Goal: Check status: Check status

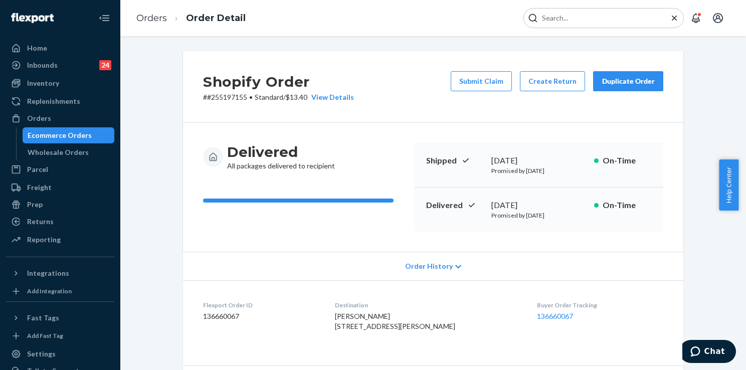
click at [599, 23] on input "Search Input" at bounding box center [599, 18] width 123 height 10
click at [586, 21] on input "Search Input" at bounding box center [599, 18] width 123 height 10
paste input "254168184"
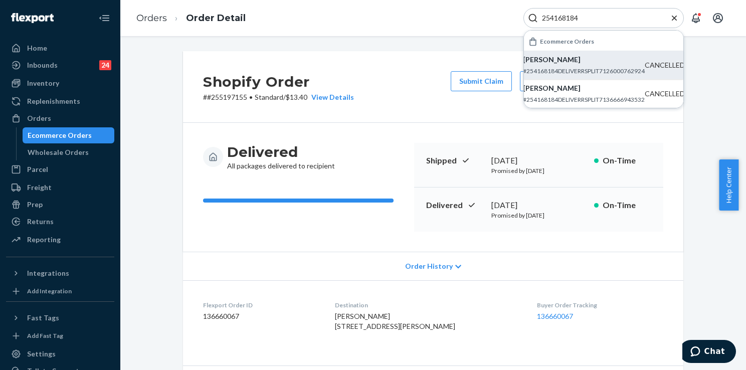
type input "254168184"
click at [555, 67] on p "#254168184DELIVERRSPLIT7126000762924" at bounding box center [584, 71] width 122 height 9
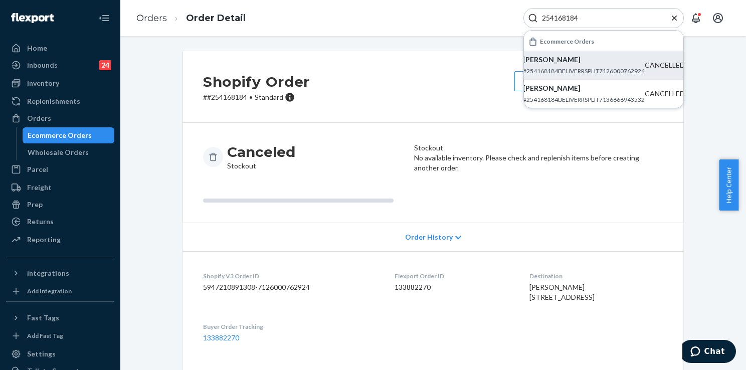
click at [673, 17] on icon "Close Search" at bounding box center [674, 18] width 10 height 10
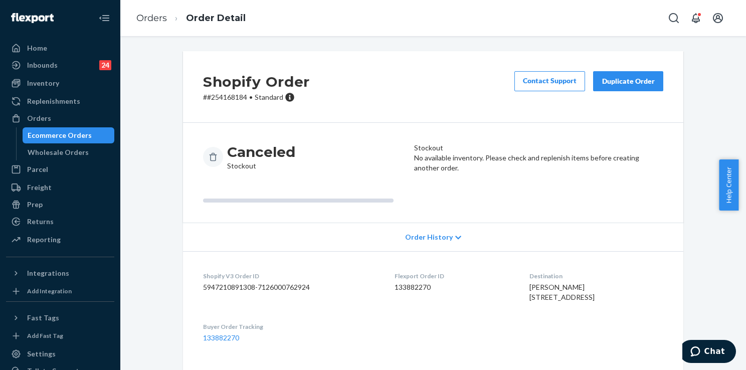
click at [647, 17] on div "Orders Order Detail" at bounding box center [433, 18] width 626 height 36
click at [675, 17] on icon "Open Search Box" at bounding box center [674, 18] width 12 height 12
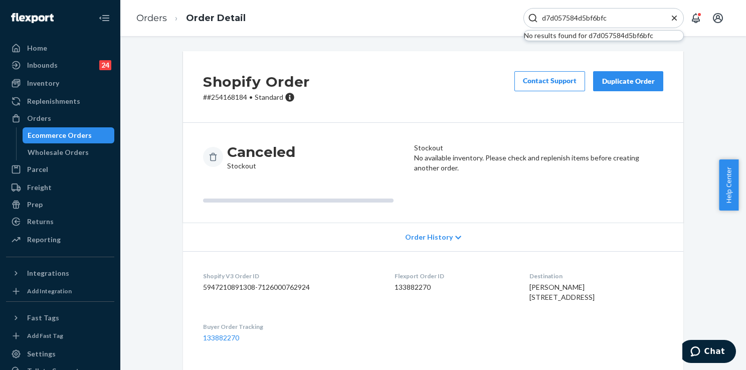
drag, startPoint x: 638, startPoint y: 17, endPoint x: 517, endPoint y: 19, distance: 120.8
click at [517, 19] on div "Orders Order Detail d7d057584d5bf6bfc No results found for d7d057584d5bf6bfc" at bounding box center [433, 18] width 626 height 36
paste input "251905863)"
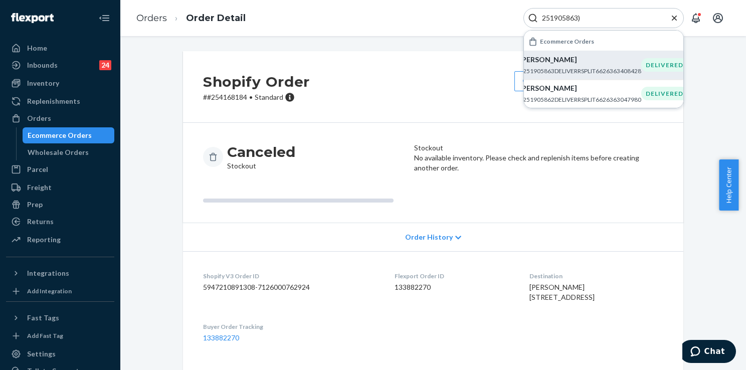
type input "251905863)"
click at [544, 65] on div "[PERSON_NAME] #251905863DELIVERRSPLIT6626363408428" at bounding box center [580, 65] width 122 height 21
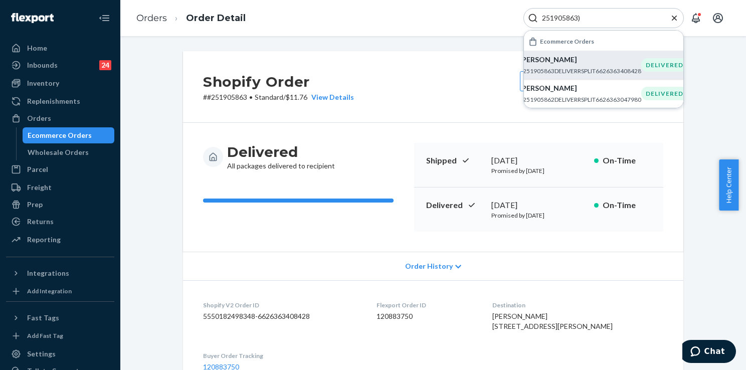
click at [673, 18] on icon "Close Search" at bounding box center [674, 18] width 10 height 10
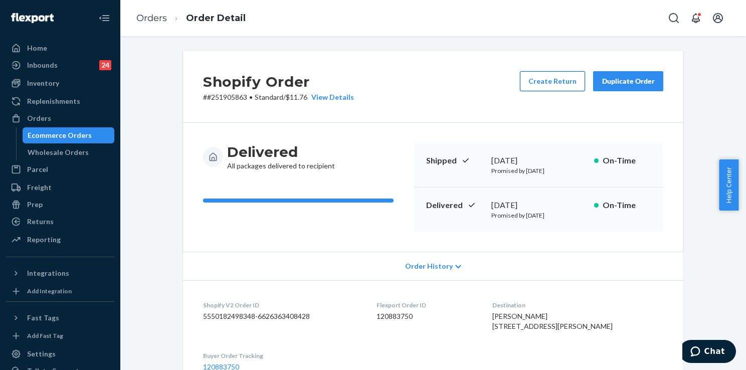
click at [564, 82] on button "Create Return" at bounding box center [552, 81] width 65 height 20
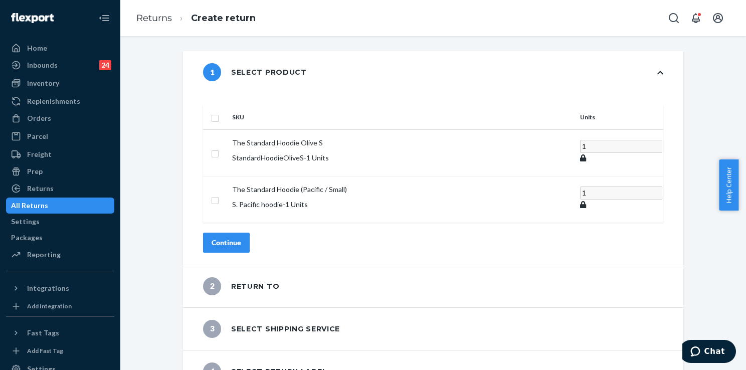
click at [160, 173] on div "1 Select product SKU Units The Standard Hoodie Olive S StandardHoodieOliveS - 1…" at bounding box center [433, 221] width 611 height 341
click at [674, 17] on icon "Open Search Box" at bounding box center [674, 18] width 12 height 12
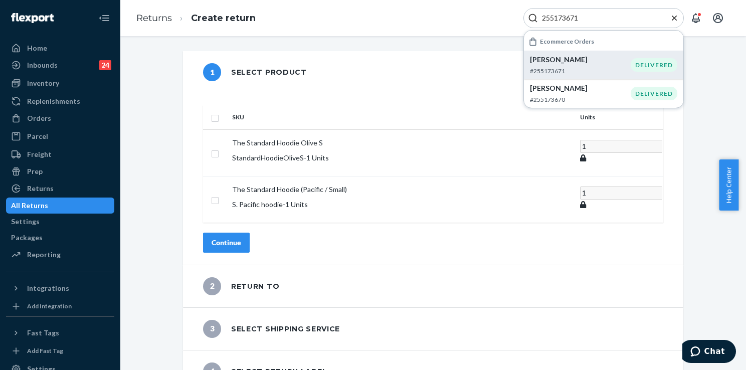
type input "255173671"
click at [561, 57] on p "[PERSON_NAME]" at bounding box center [580, 60] width 101 height 10
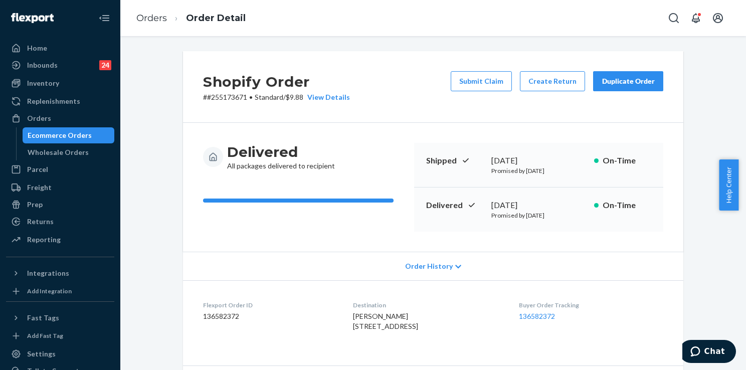
scroll to position [50, 0]
